Goal: Information Seeking & Learning: Learn about a topic

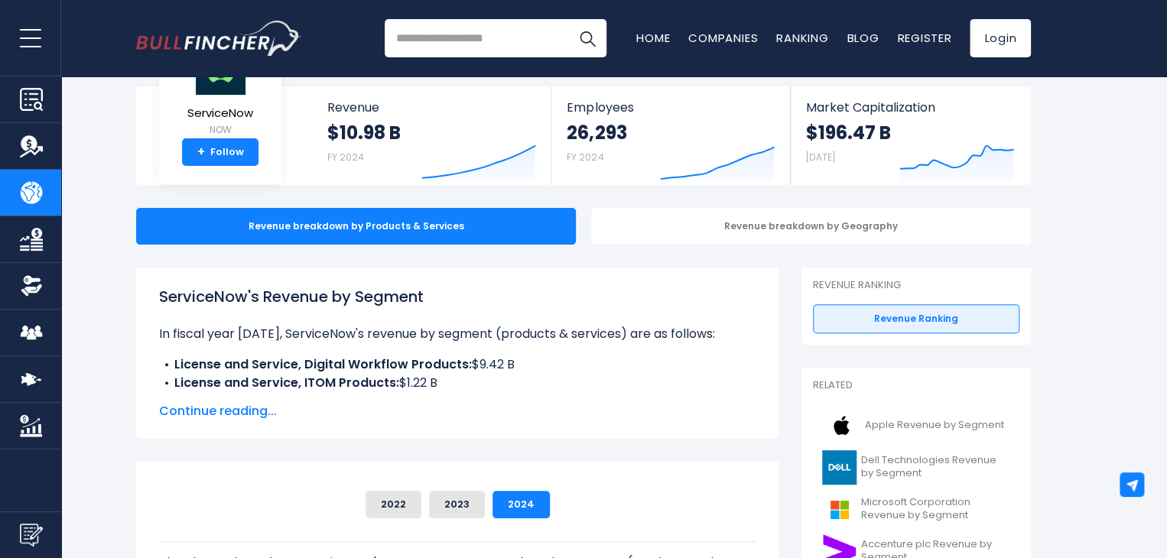
scroll to position [81, 0]
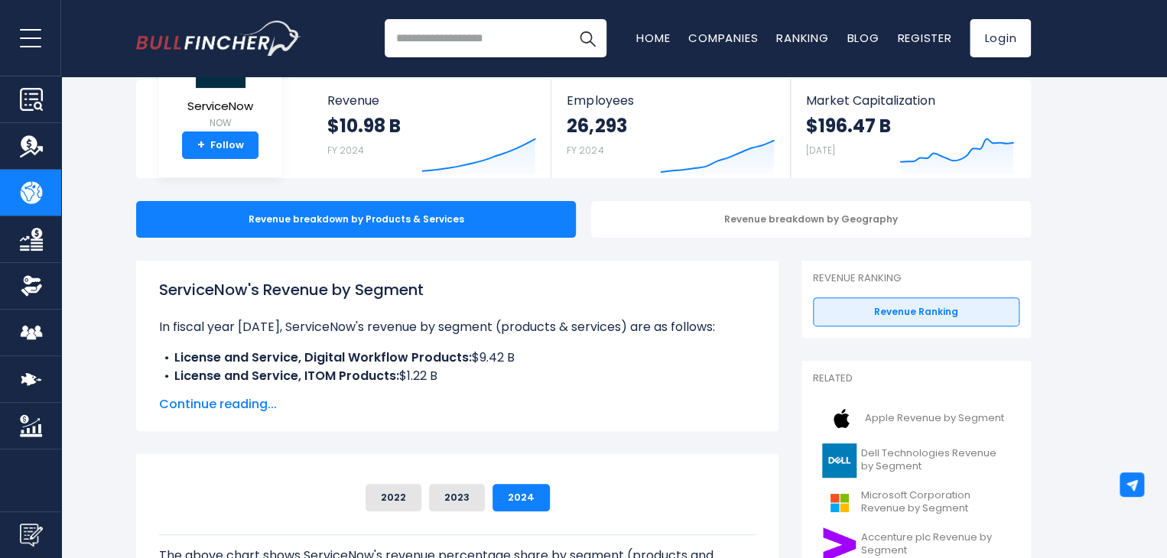
click at [235, 408] on span "Continue reading..." at bounding box center [457, 404] width 597 height 18
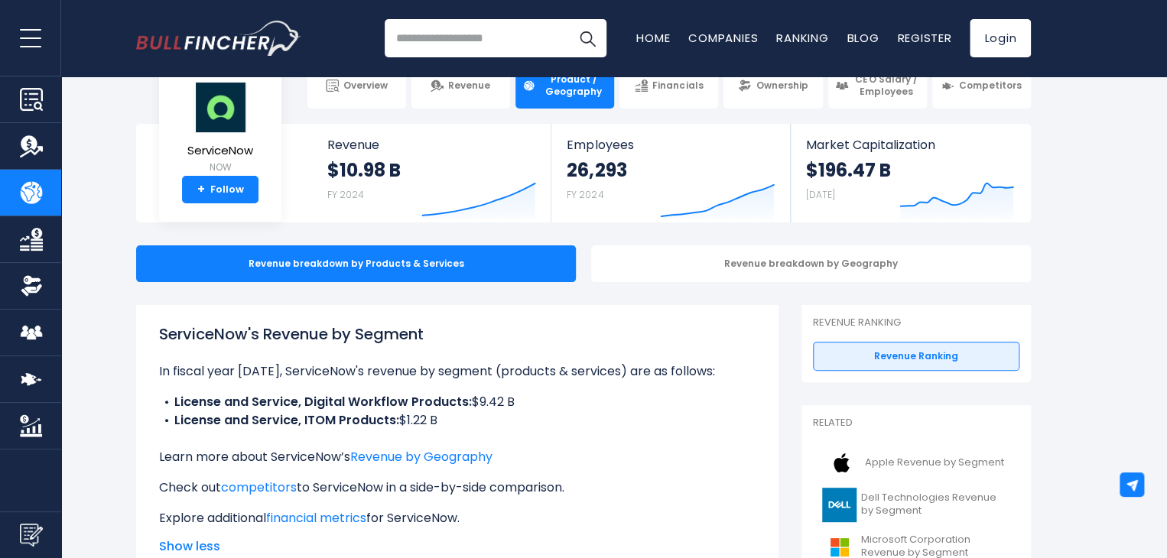
scroll to position [0, 0]
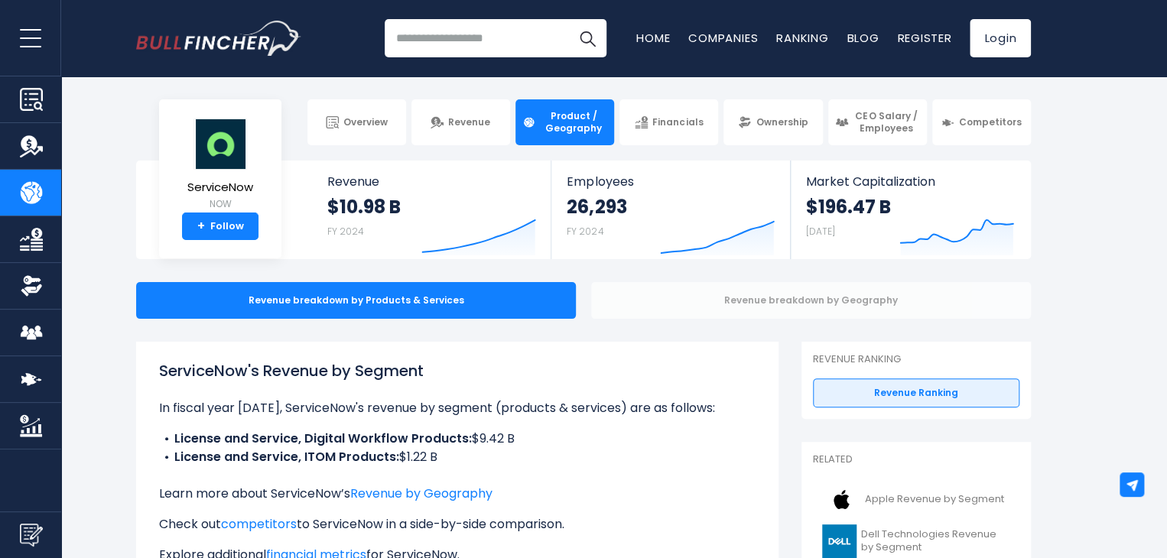
click at [836, 294] on div "Revenue breakdown by Geography" at bounding box center [811, 300] width 440 height 37
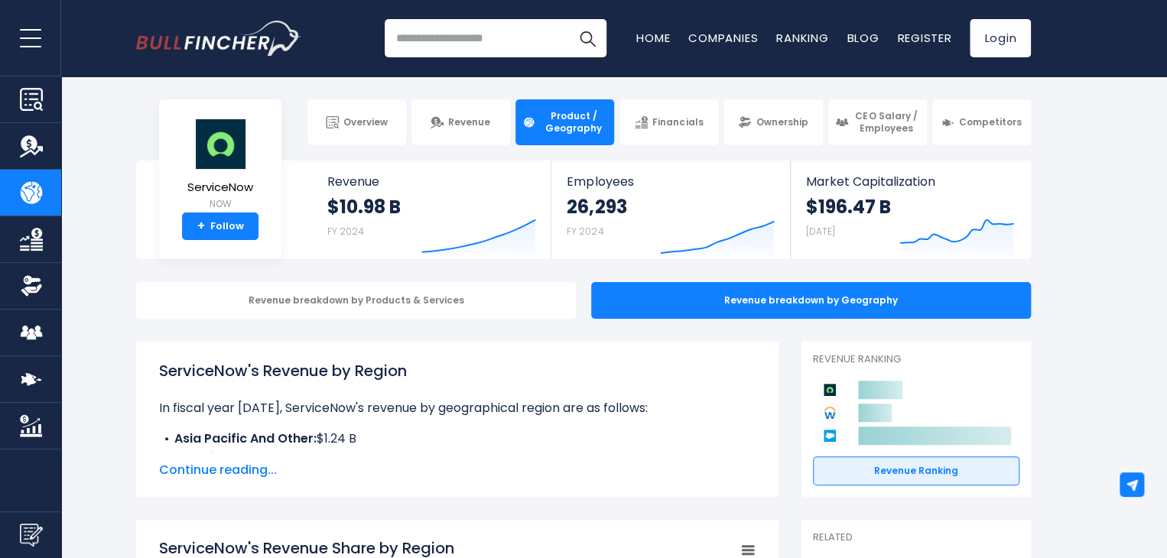
click at [245, 466] on span "Continue reading..." at bounding box center [457, 470] width 597 height 18
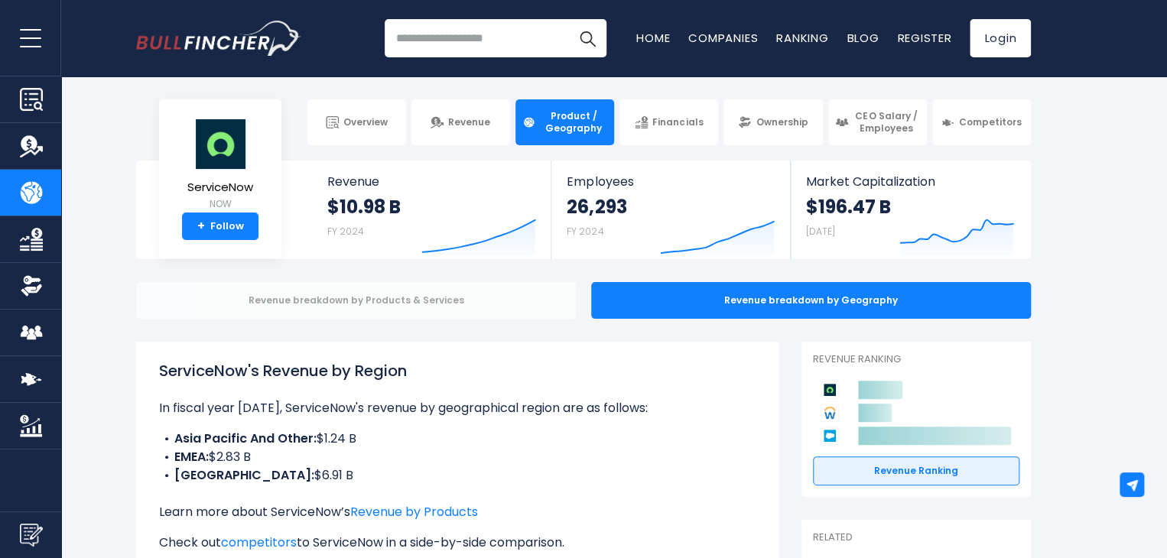
click at [427, 311] on div "Revenue breakdown by Products & Services" at bounding box center [356, 300] width 440 height 37
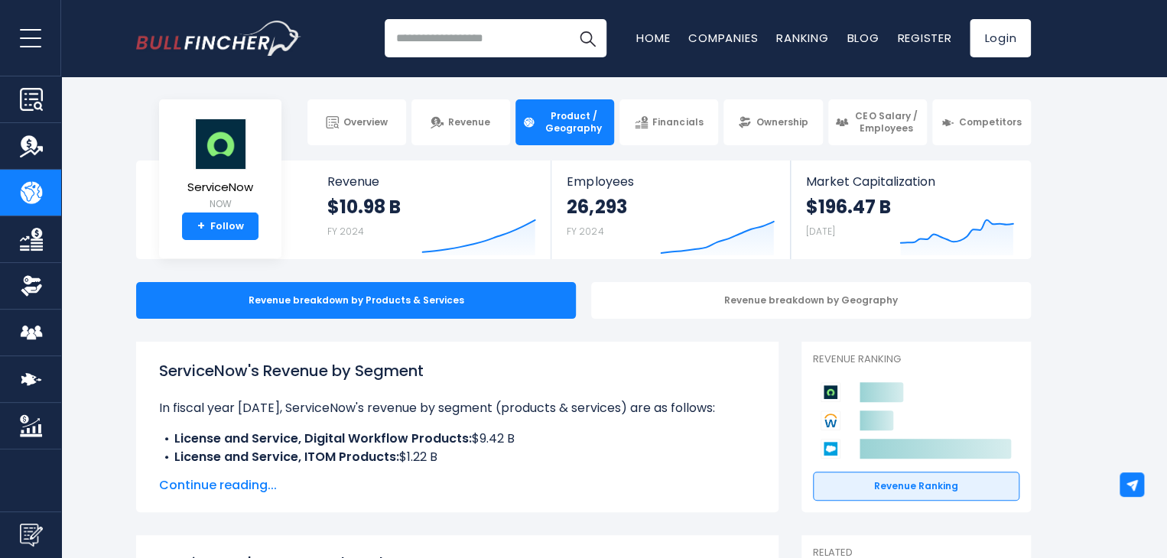
click at [239, 491] on span "Continue reading..." at bounding box center [457, 486] width 597 height 18
